Goal: Find specific page/section: Find specific page/section

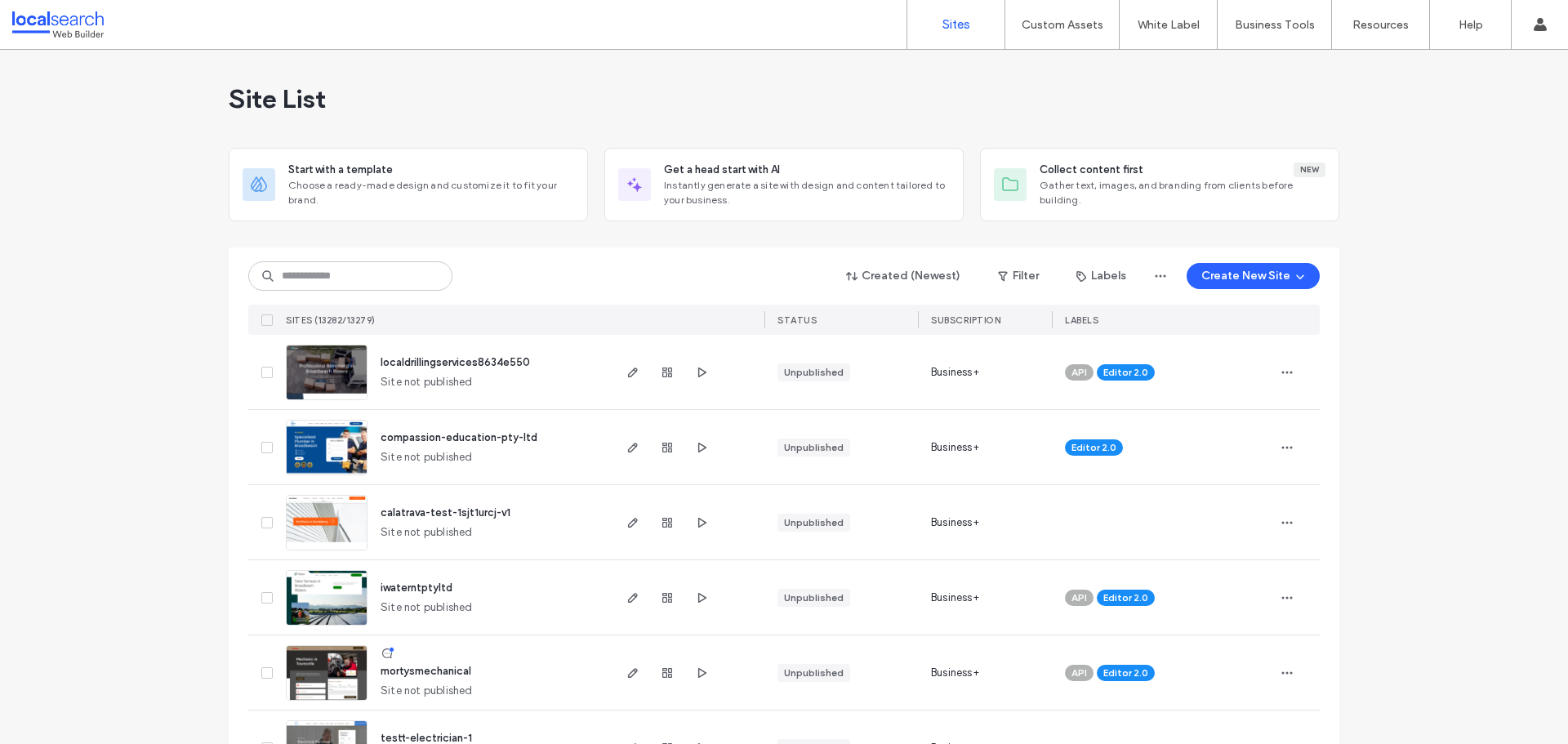
click at [331, 279] on input at bounding box center [350, 275] width 204 height 29
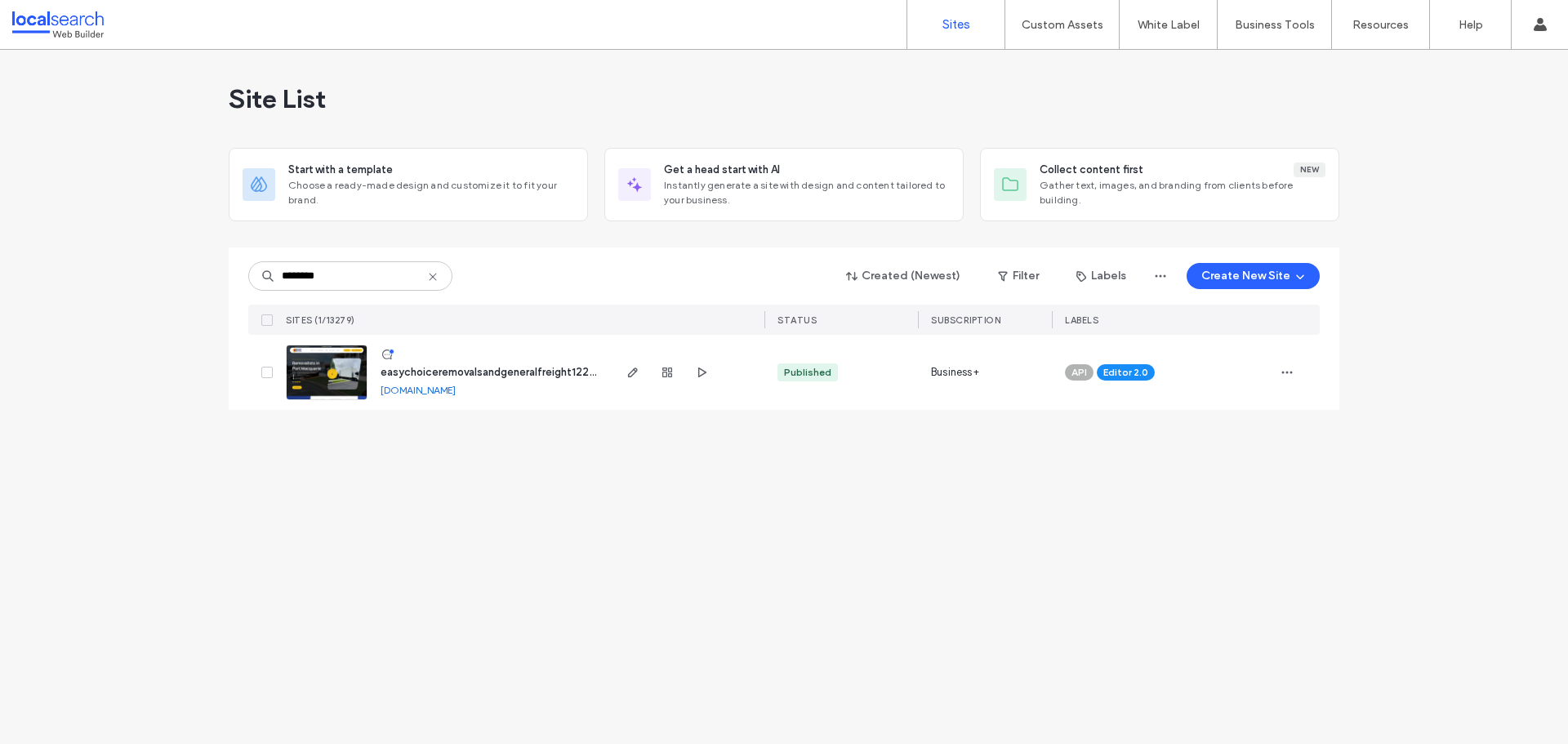
type input "********"
click at [442, 373] on span "easychoiceremovalsandgeneralfreight122b41a2" at bounding box center [499, 372] width 238 height 13
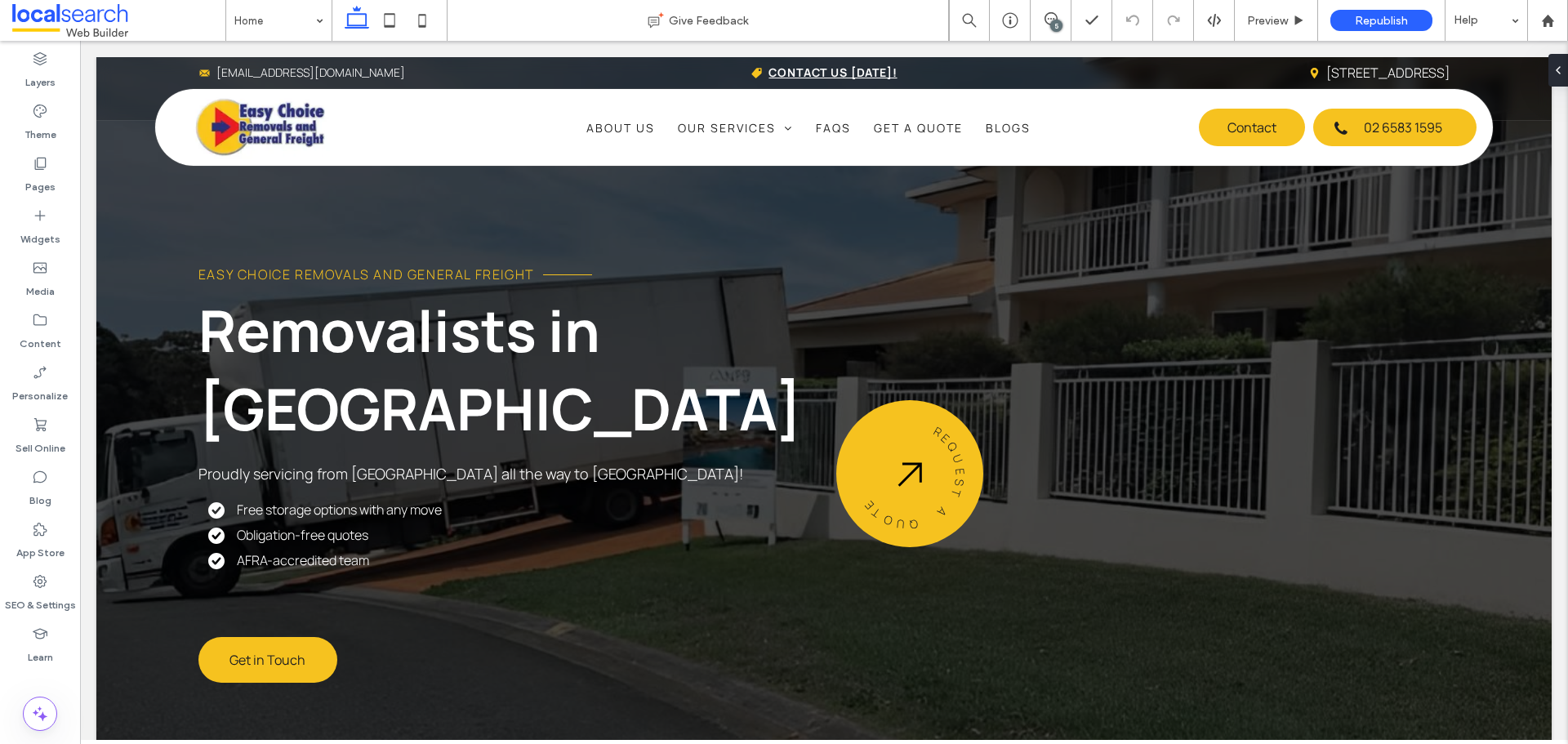
click at [1055, 21] on div "5" at bounding box center [1057, 25] width 13 height 13
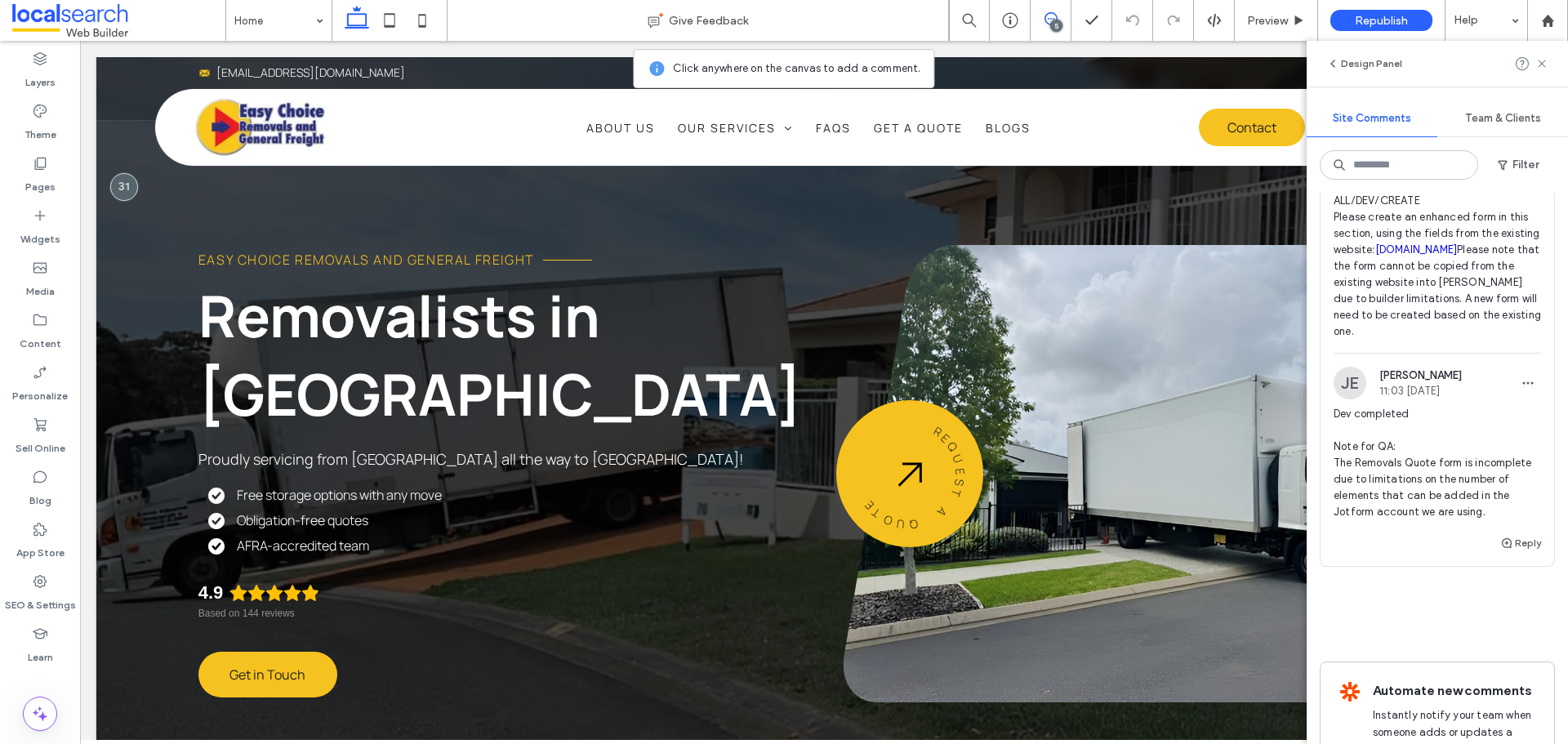
scroll to position [1061, 0]
click at [1550, 20] on use at bounding box center [1548, 19] width 13 height 13
